Goal: Find specific page/section: Find specific page/section

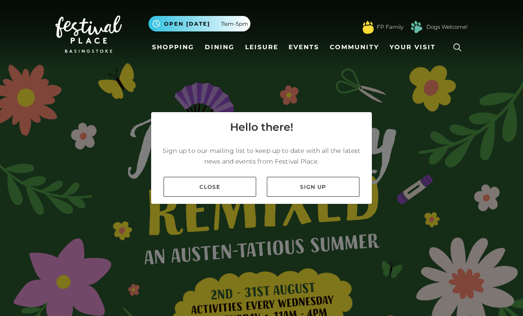
click at [189, 197] on link "Close" at bounding box center [210, 187] width 93 height 20
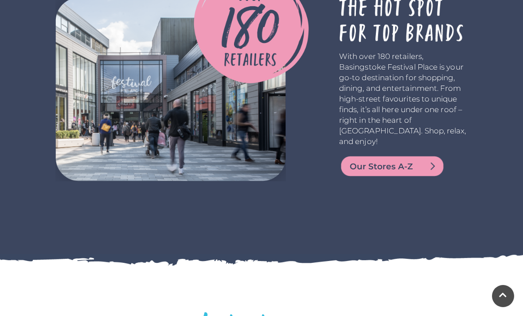
scroll to position [1650, 0]
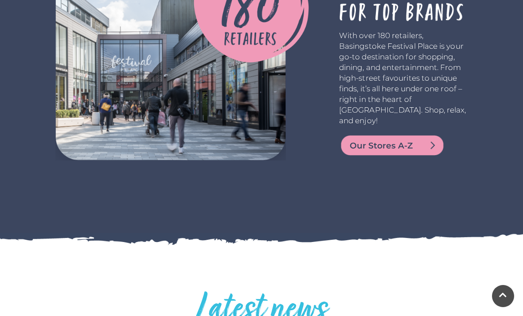
click at [417, 142] on img at bounding box center [392, 145] width 106 height 21
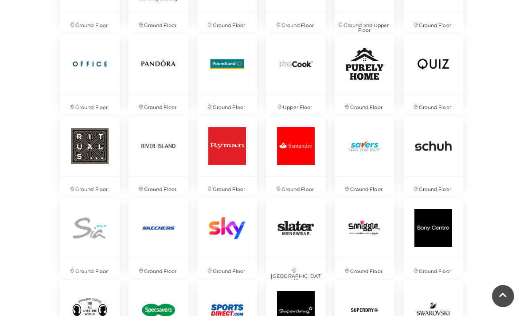
scroll to position [1557, 0]
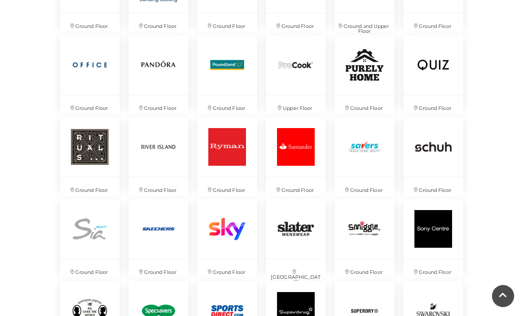
click at [430, 259] on img at bounding box center [434, 229] width 60 height 60
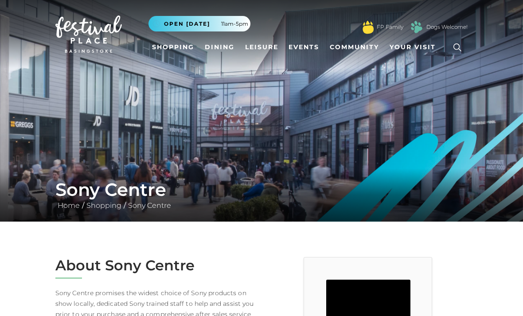
click at [444, 25] on link "Dogs Welcome!" at bounding box center [447, 27] width 41 height 8
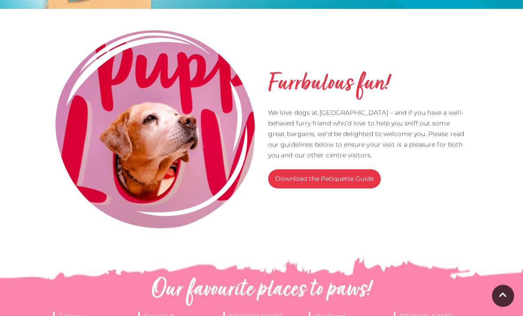
scroll to position [188, 0]
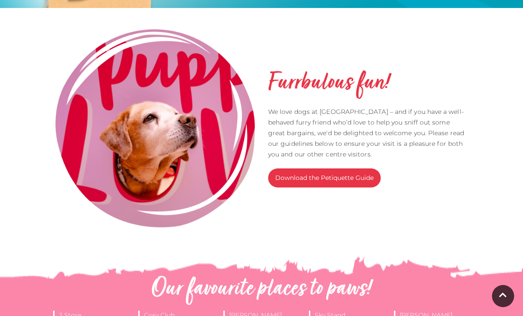
click at [358, 178] on link "Download the Petiquette Guide" at bounding box center [324, 178] width 113 height 19
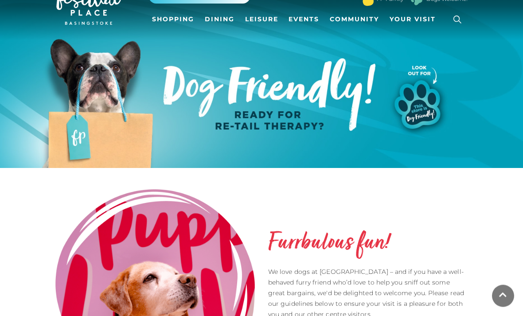
scroll to position [0, 0]
